Goal: Check status

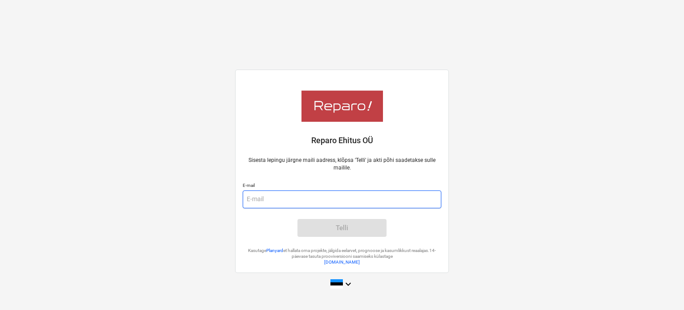
click at [300, 199] on input "email" at bounding box center [342, 199] width 199 height 18
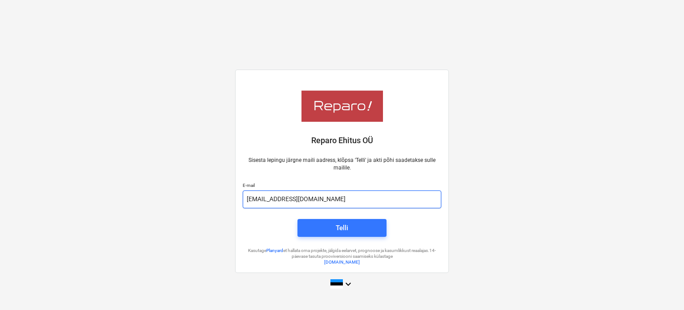
type input "[EMAIL_ADDRESS][DOMAIN_NAME]"
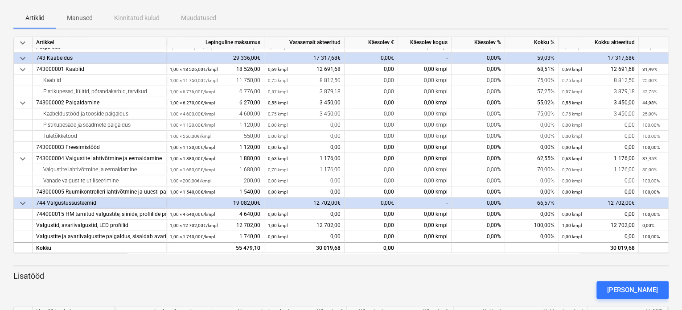
scroll to position [93, 0]
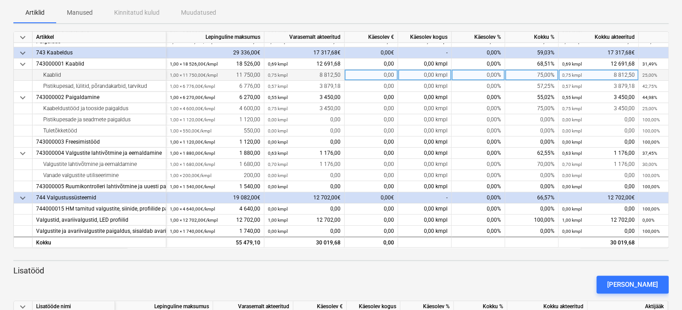
click at [230, 69] on div "1,00 × 11 750,00€ / kmpl 11 750,00" at bounding box center [215, 74] width 90 height 11
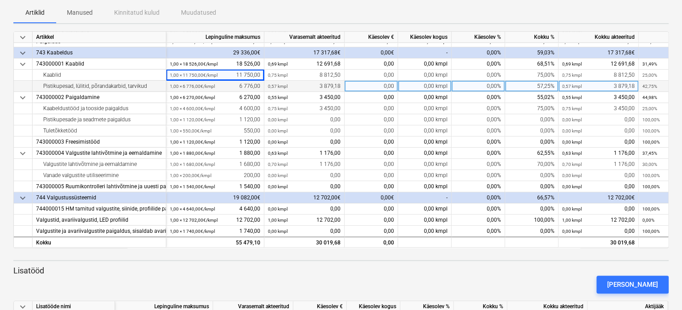
click at [209, 81] on div "1,00 × 6 776,00€ / kmpl" at bounding box center [192, 86] width 45 height 11
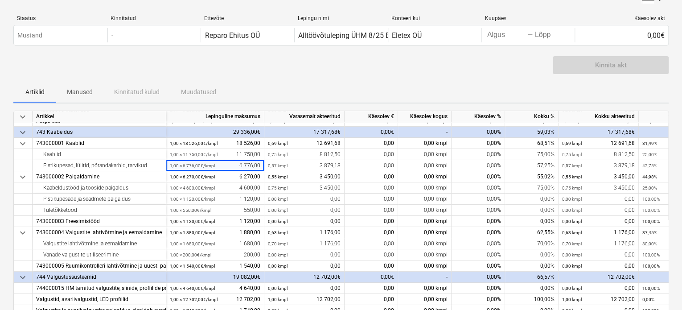
scroll to position [0, 0]
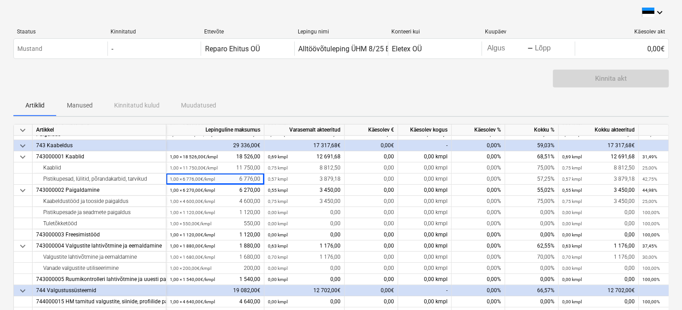
drag, startPoint x: 359, startPoint y: 98, endPoint x: 319, endPoint y: 94, distance: 40.2
click at [319, 94] on div "Kinnita akt" at bounding box center [340, 81] width 655 height 25
drag, startPoint x: 323, startPoint y: 98, endPoint x: 302, endPoint y: 94, distance: 20.8
click at [302, 94] on div "keyboard_arrow_down Staatus Kinnitatud Ettevõte Lepingu nimi Konteeri kui Kuupä…" at bounding box center [340, 261] width 655 height 508
